Goal: Task Accomplishment & Management: Manage account settings

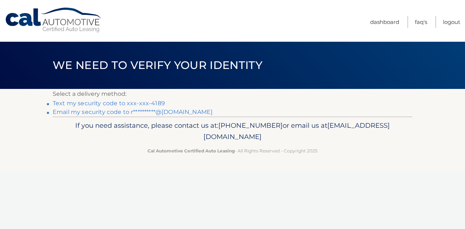
click at [150, 105] on link "Text my security code to xxx-xxx-4189" at bounding box center [109, 103] width 112 height 7
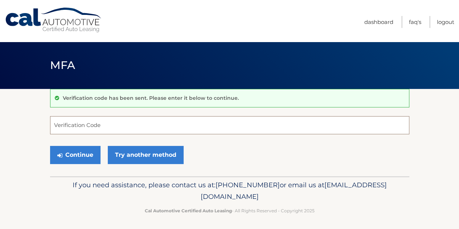
click at [122, 127] on input "Verification Code" at bounding box center [229, 125] width 359 height 18
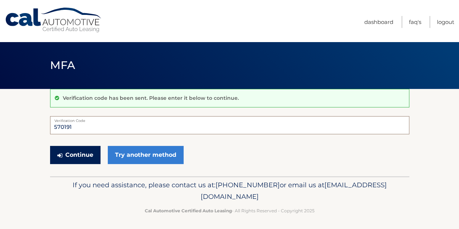
type input "570191"
click at [97, 154] on button "Continue" at bounding box center [75, 155] width 50 height 18
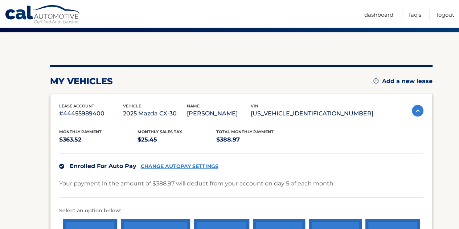
scroll to position [73, 0]
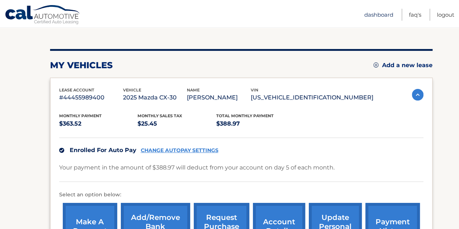
click at [384, 13] on link "Dashboard" at bounding box center [378, 15] width 29 height 12
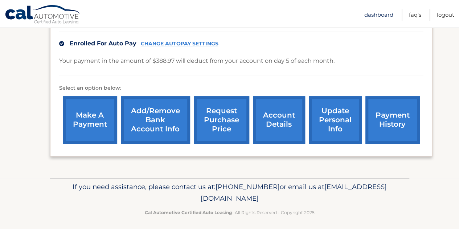
scroll to position [182, 0]
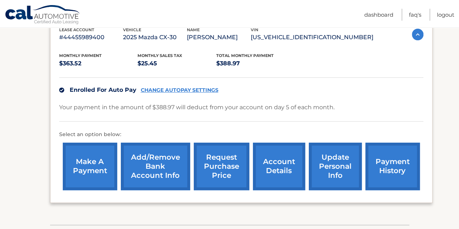
scroll to position [145, 0]
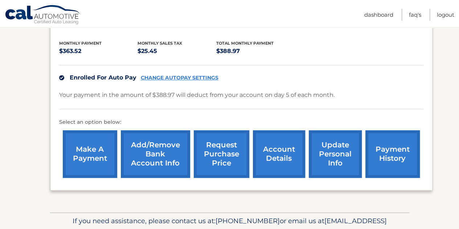
click at [399, 140] on link "payment history" at bounding box center [392, 154] width 54 height 48
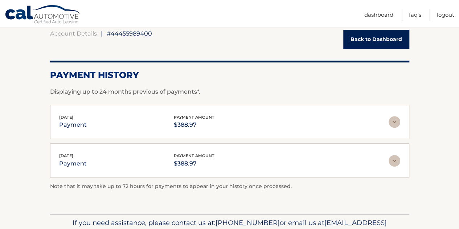
scroll to position [73, 0]
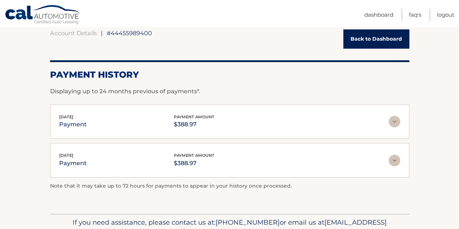
click at [393, 122] on img at bounding box center [395, 122] width 12 height 12
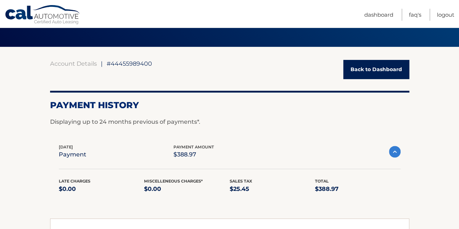
scroll to position [0, 0]
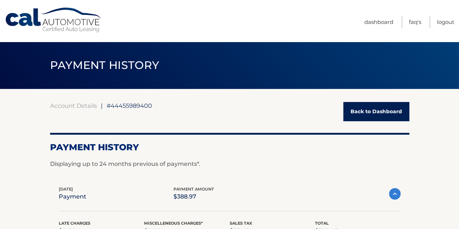
click at [384, 109] on link "Back to Dashboard" at bounding box center [376, 111] width 66 height 19
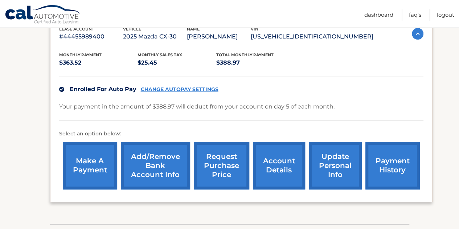
scroll to position [145, 0]
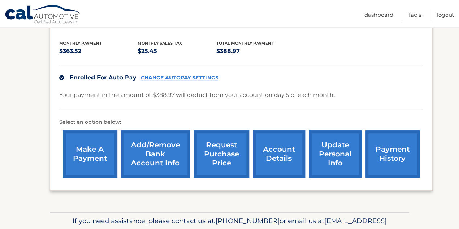
click at [286, 152] on link "account details" at bounding box center [279, 154] width 52 height 48
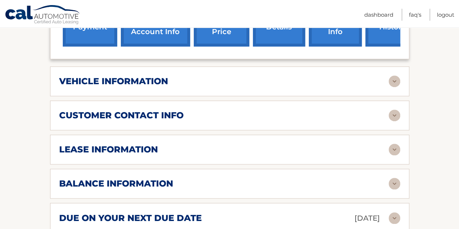
scroll to position [290, 0]
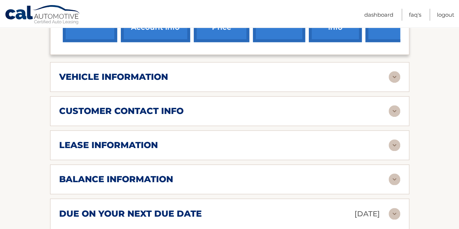
click at [392, 75] on img at bounding box center [395, 77] width 12 height 12
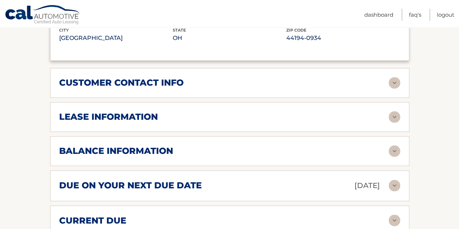
scroll to position [508, 0]
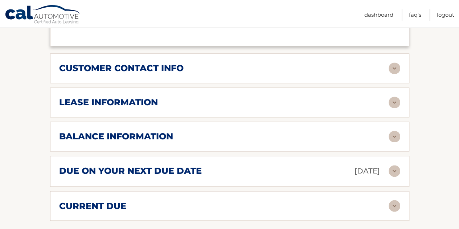
click at [395, 68] on img at bounding box center [395, 68] width 12 height 12
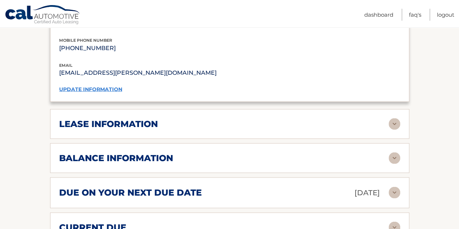
scroll to position [653, 0]
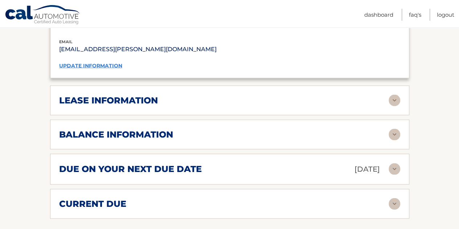
click at [395, 94] on img at bounding box center [395, 100] width 12 height 12
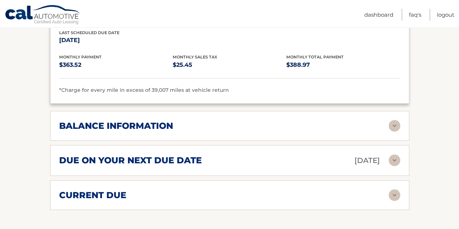
scroll to position [798, 0]
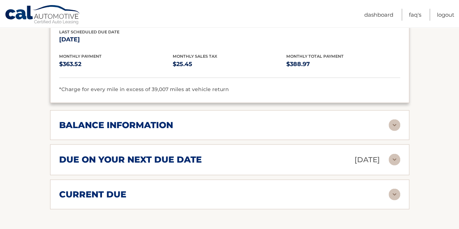
click at [390, 121] on img at bounding box center [395, 125] width 12 height 12
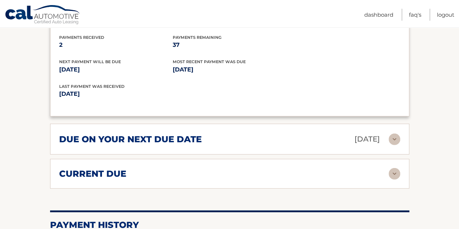
scroll to position [907, 0]
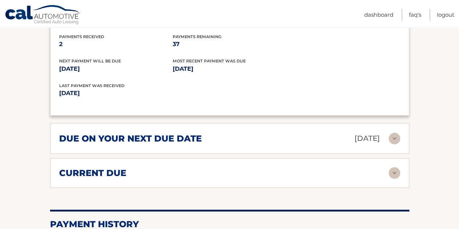
click at [393, 135] on img at bounding box center [395, 139] width 12 height 12
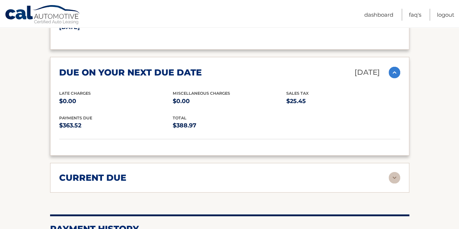
scroll to position [980, 0]
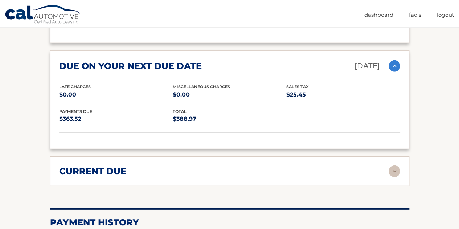
click at [396, 165] on img at bounding box center [395, 171] width 12 height 12
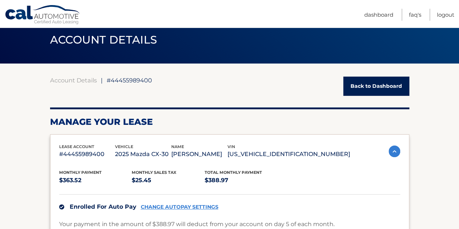
scroll to position [0, 0]
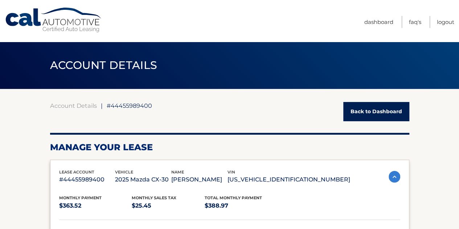
click at [385, 113] on link "Back to Dashboard" at bounding box center [376, 111] width 66 height 19
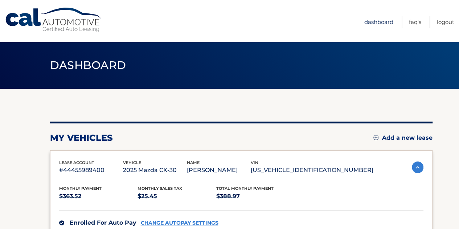
click at [377, 22] on link "Dashboard" at bounding box center [378, 22] width 29 height 12
click at [447, 23] on link "Logout" at bounding box center [445, 22] width 17 height 12
